Goal: Transaction & Acquisition: Purchase product/service

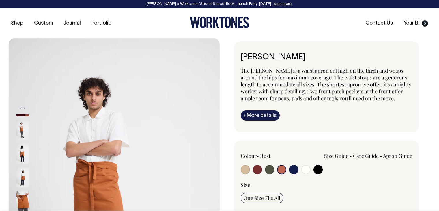
select select "Rust"
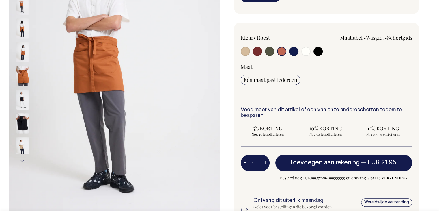
scroll to position [125, 0]
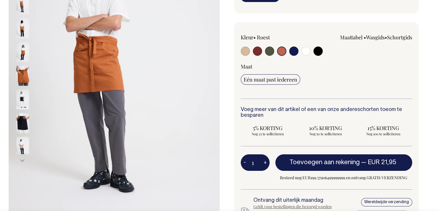
click at [302, 124] on span "10% KORTING" at bounding box center [325, 127] width 49 height 7
click at [302, 124] on input "10% KORTING Nog 50 te solliciteren" at bounding box center [326, 130] width 54 height 15
radio input "true"
type input "50"
radio input "true"
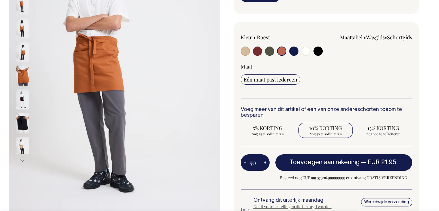
select select
type input "50"
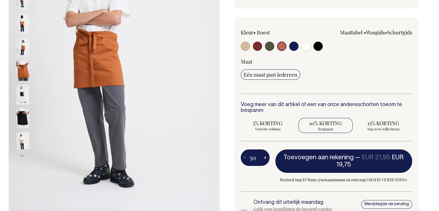
scroll to position [130, 0]
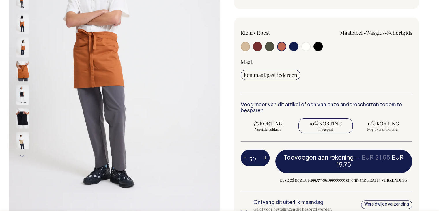
click at [245, 155] on font "-" at bounding box center [245, 157] width 2 height 5
type input "49"
radio input "true"
type input "49"
click at [245, 155] on font "-" at bounding box center [245, 157] width 2 height 5
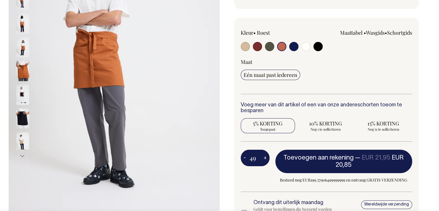
type input "48"
radio input "true"
type input "48"
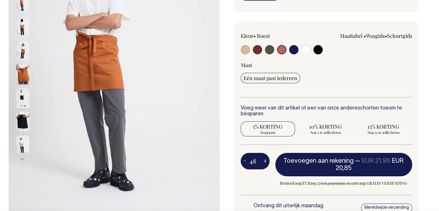
scroll to position [126, 0]
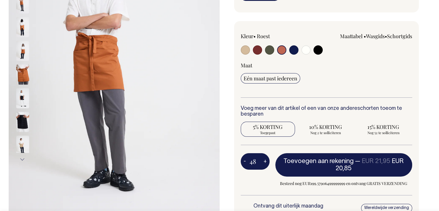
click at [258, 160] on input "48" at bounding box center [255, 161] width 29 height 16
type input "4"
type input "5"
radio input "false"
type input "5"
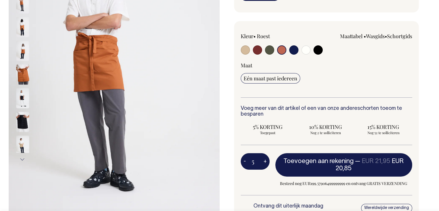
click at [260, 181] on div "5 - + Toevoegen aan rekening — EUR 21,95 EUR 20,85 Besteed nog EUR199.579064999…" at bounding box center [327, 174] width 172 height 42
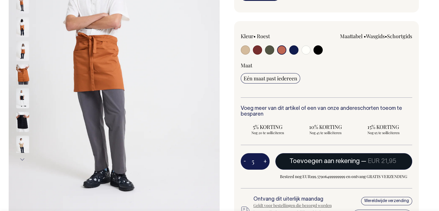
click at [327, 161] on font "Toevoegen aan rekening" at bounding box center [325, 161] width 70 height 6
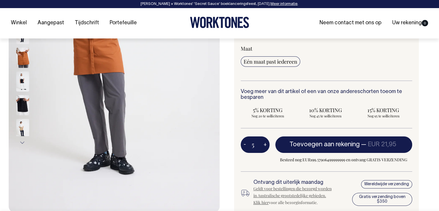
type input "1"
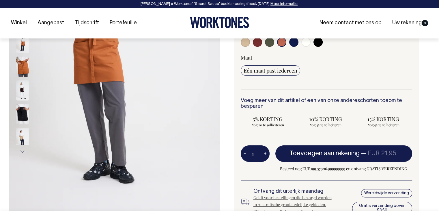
type input "1"
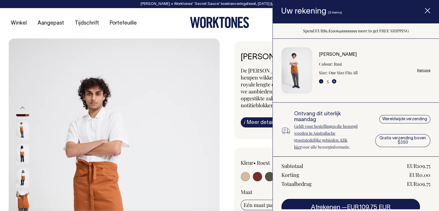
scroll to position [0, 0]
click at [425, 9] on icon "Artikel toegevoegd aan uw winkelwagen" at bounding box center [428, 11] width 6 height 6
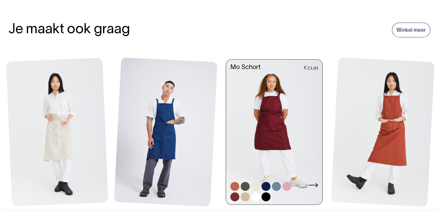
scroll to position [648, 0]
click at [271, 110] on link at bounding box center [274, 133] width 96 height 146
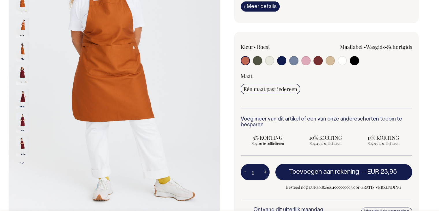
scroll to position [123, 0]
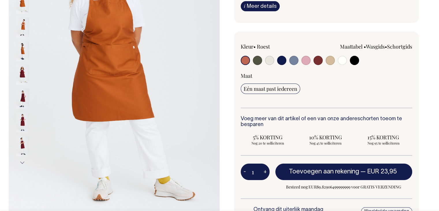
click at [265, 169] on font "+" at bounding box center [265, 171] width 3 height 5
type input "2"
click at [266, 169] on font "+" at bounding box center [265, 171] width 3 height 5
type input "3"
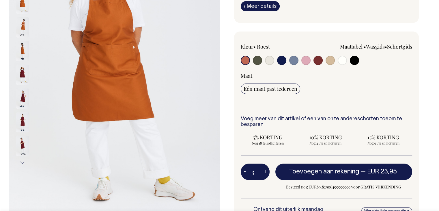
type input "3"
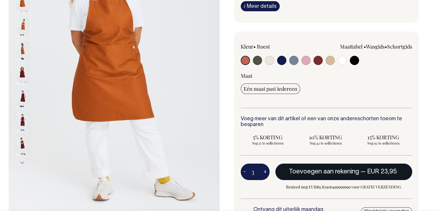
click at [314, 170] on font "Toevoegen aan rekening" at bounding box center [324, 172] width 70 height 6
type input "1"
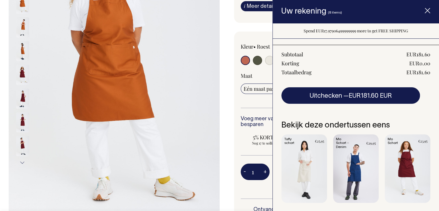
scroll to position [157, 0]
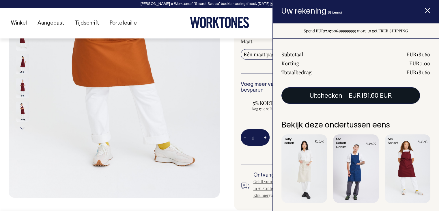
click at [364, 93] on span "EUR181.60 EUR" at bounding box center [370, 96] width 43 height 6
